Goal: Find contact information: Find contact information

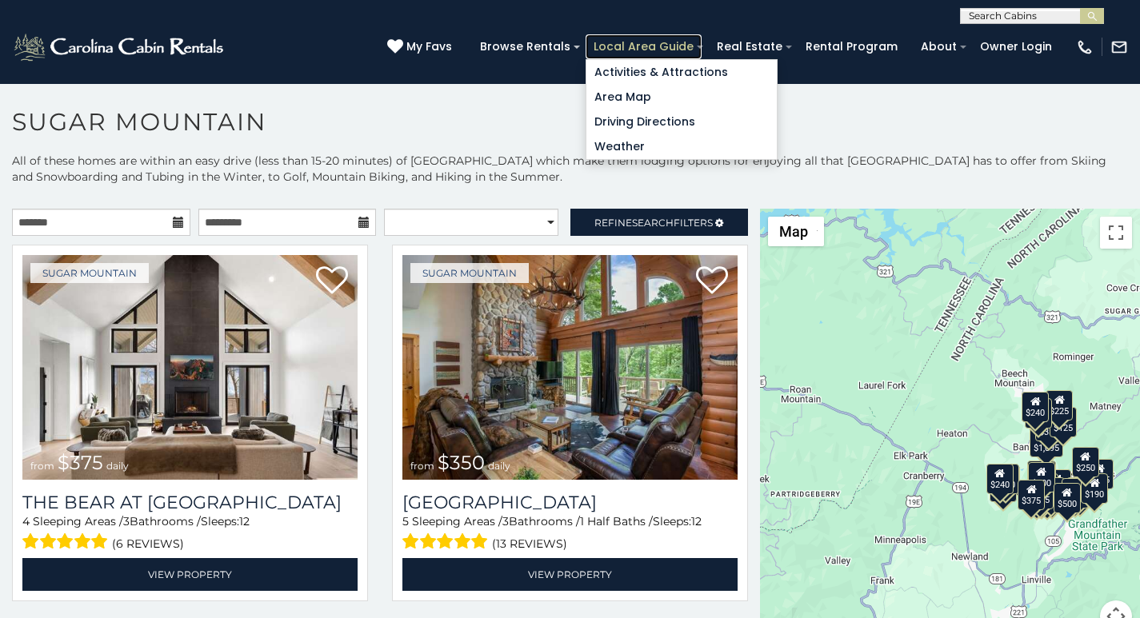
click at [682, 41] on link "Local Area Guide" at bounding box center [644, 46] width 116 height 25
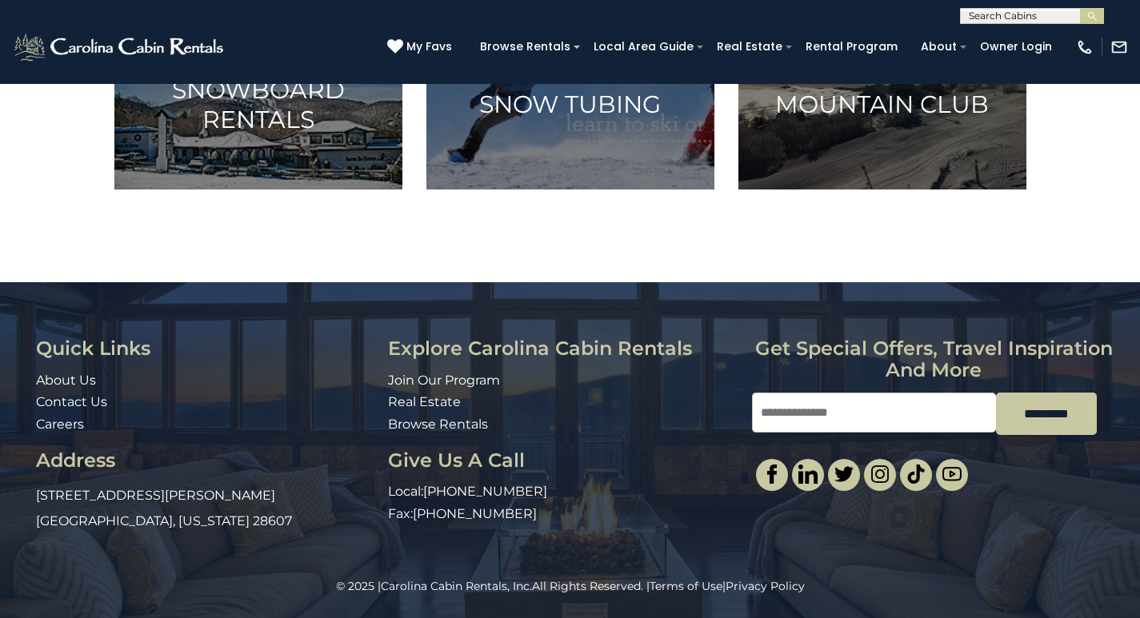
scroll to position [1172, 0]
click at [800, 614] on div "© 2025 | Carolina Cabin Rentals, Inc. All Rights Reserved. | Terms of Use | Pri…" at bounding box center [570, 598] width 1140 height 40
click at [42, 398] on link "Contact Us" at bounding box center [71, 401] width 71 height 15
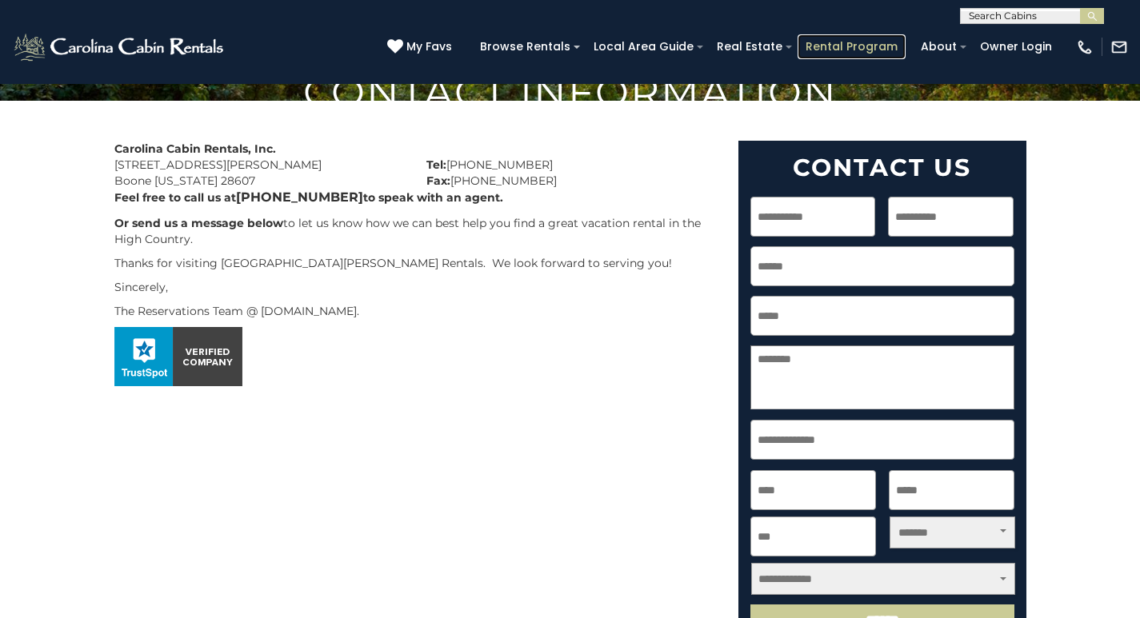
click at [858, 41] on link "Rental Program" at bounding box center [852, 46] width 108 height 25
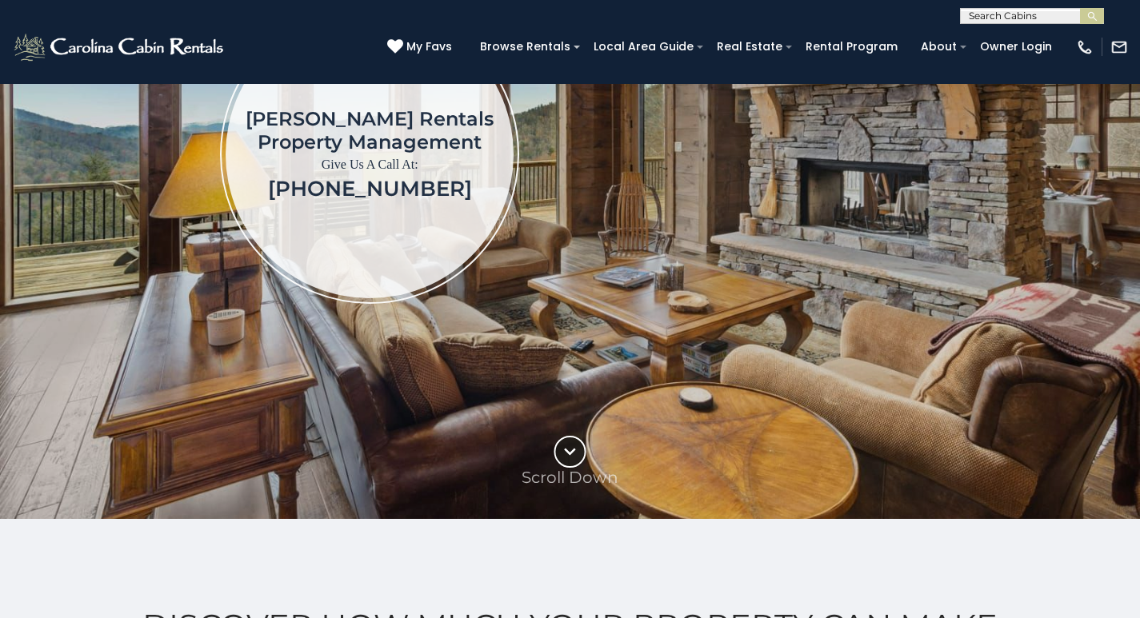
scroll to position [300, 0]
